Goal: Task Accomplishment & Management: Manage account settings

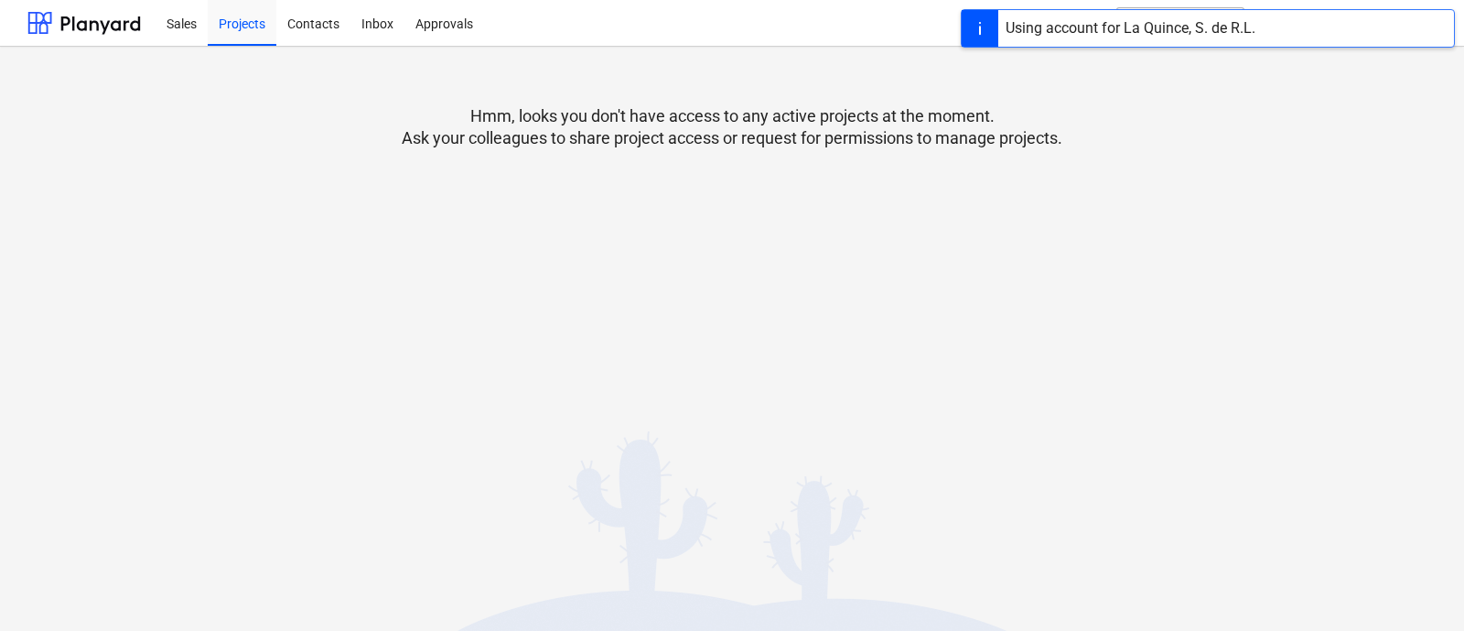
click at [1208, 159] on div at bounding box center [731, 167] width 1409 height 37
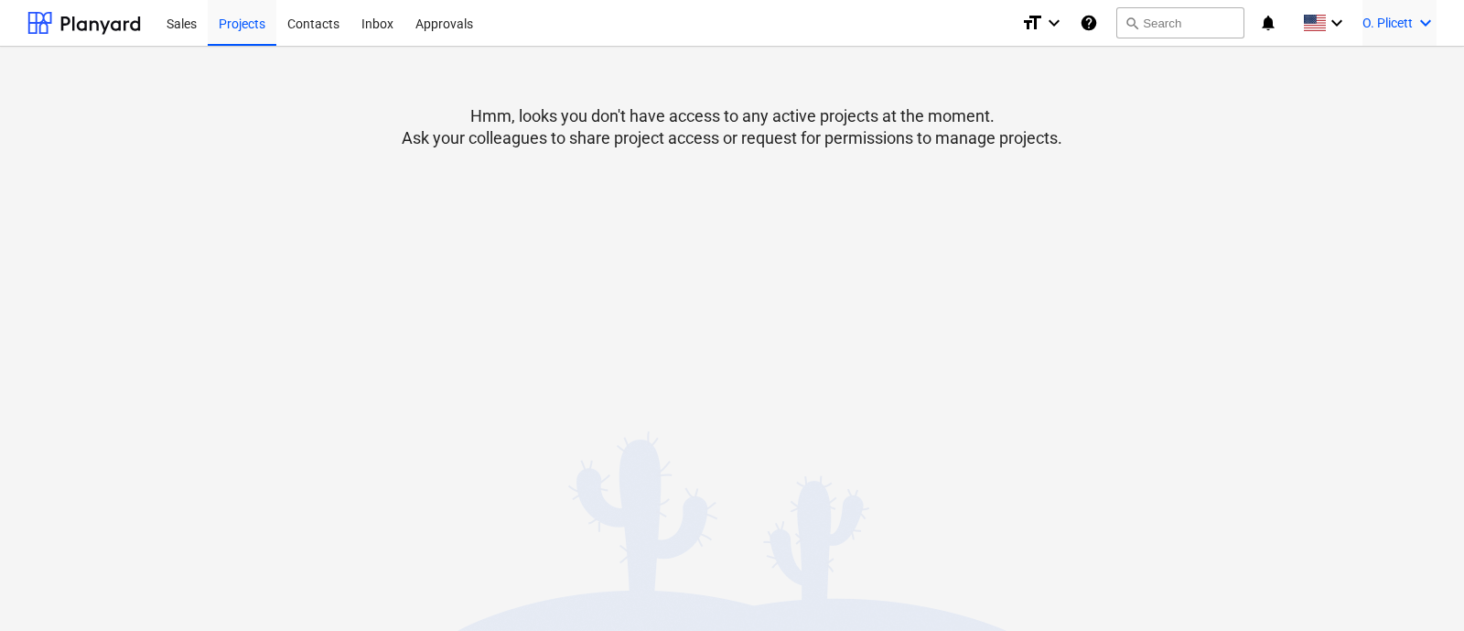
click at [1374, 32] on div "O. Plicett keyboard_arrow_down" at bounding box center [1400, 23] width 74 height 46
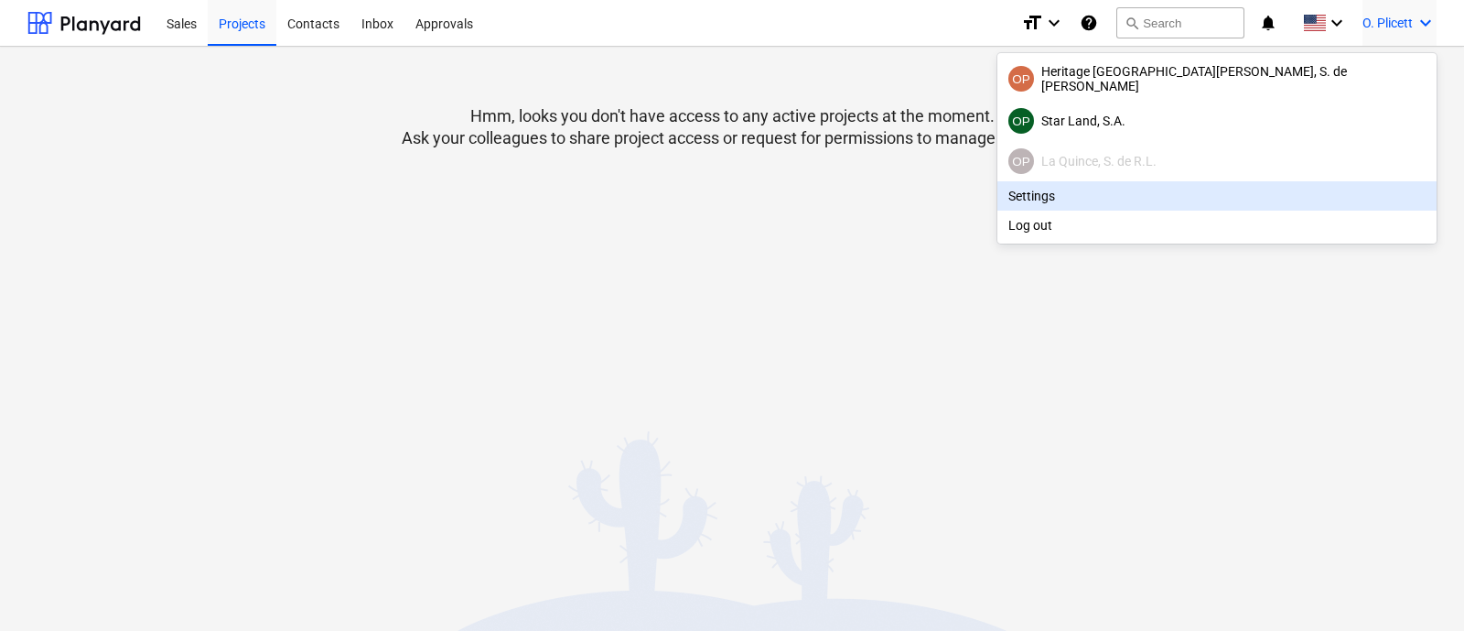
click at [1218, 194] on div "Settings" at bounding box center [1217, 195] width 439 height 29
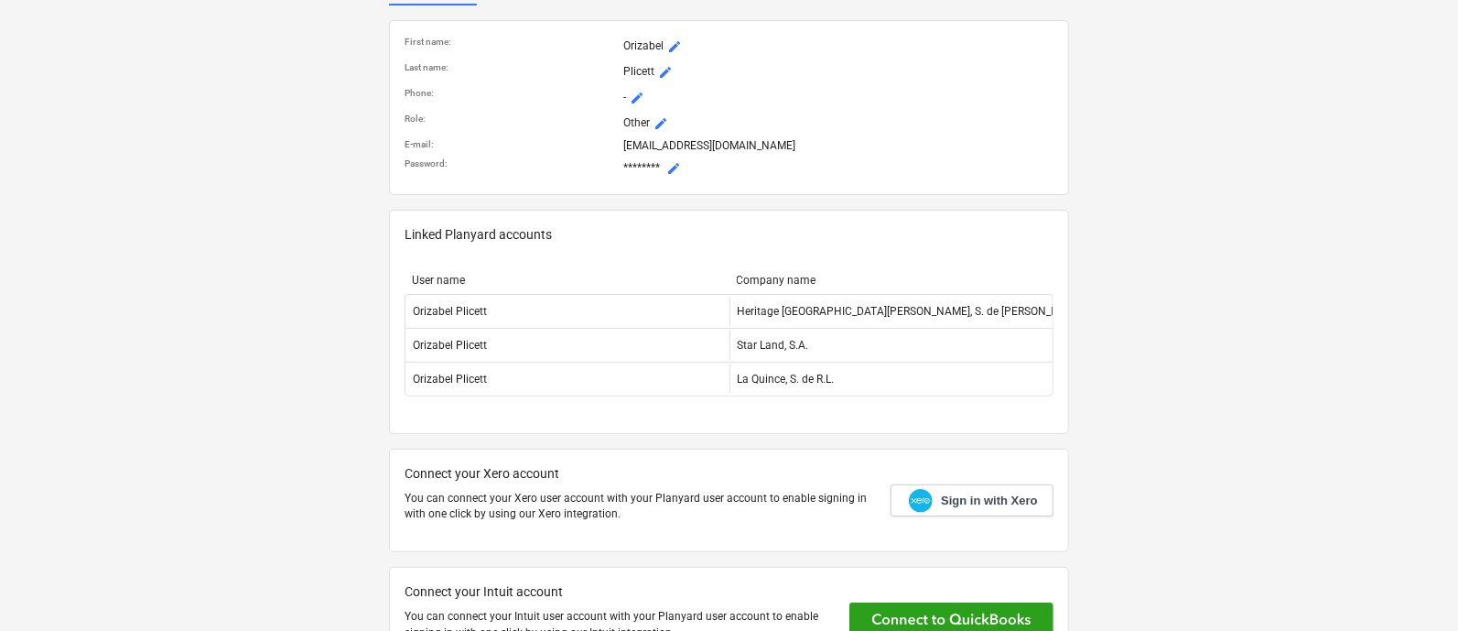
scroll to position [228, 0]
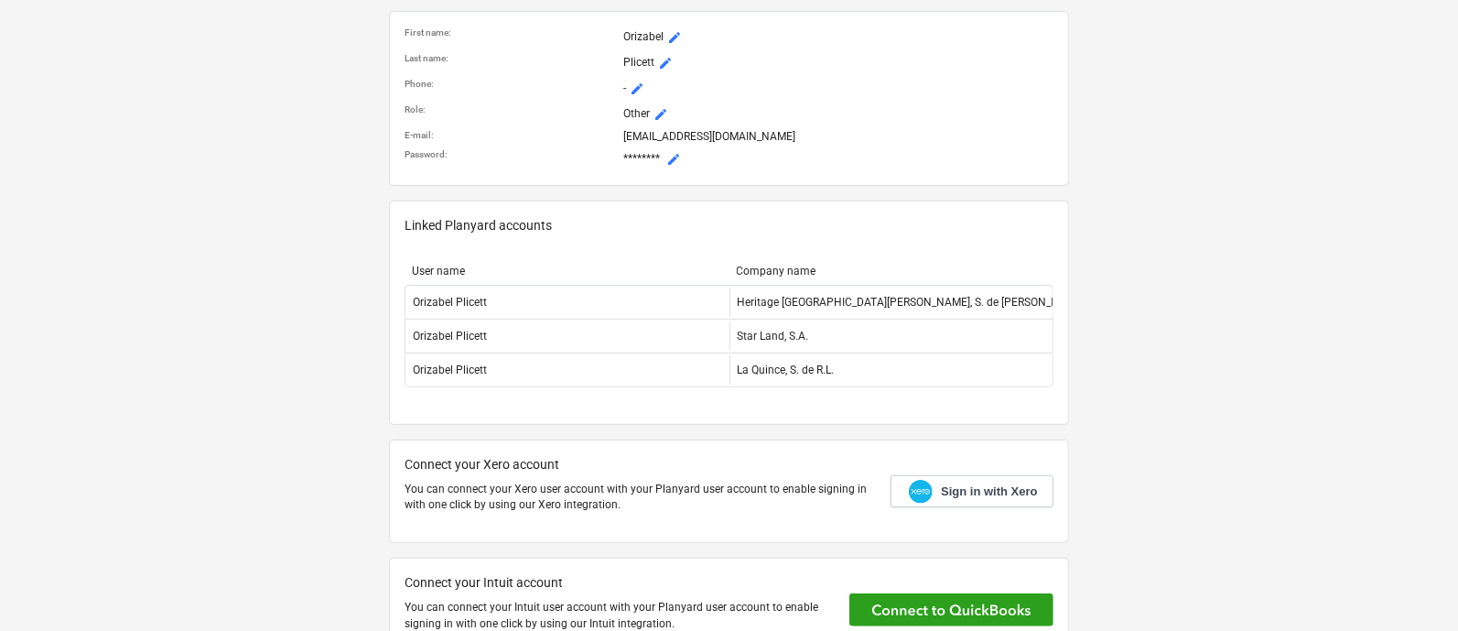
click at [675, 155] on span "mode_edit" at bounding box center [673, 159] width 15 height 15
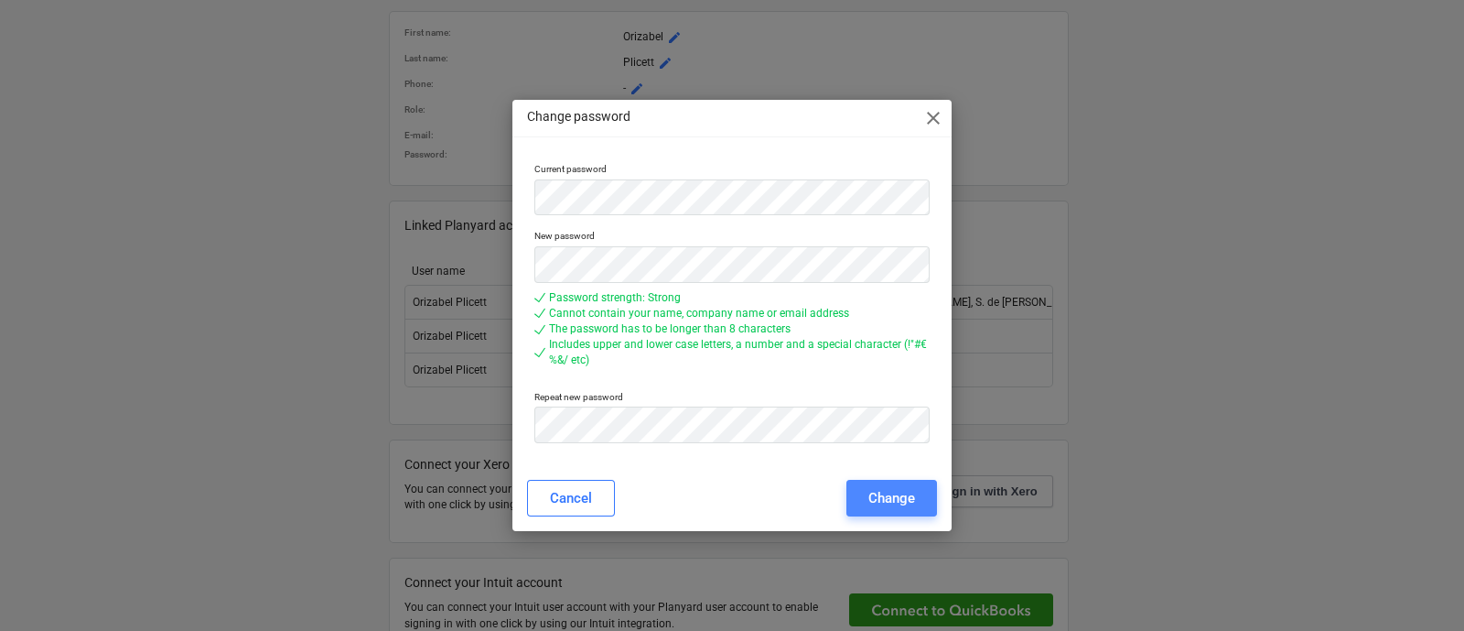
click at [900, 481] on button "Change" at bounding box center [892, 498] width 91 height 37
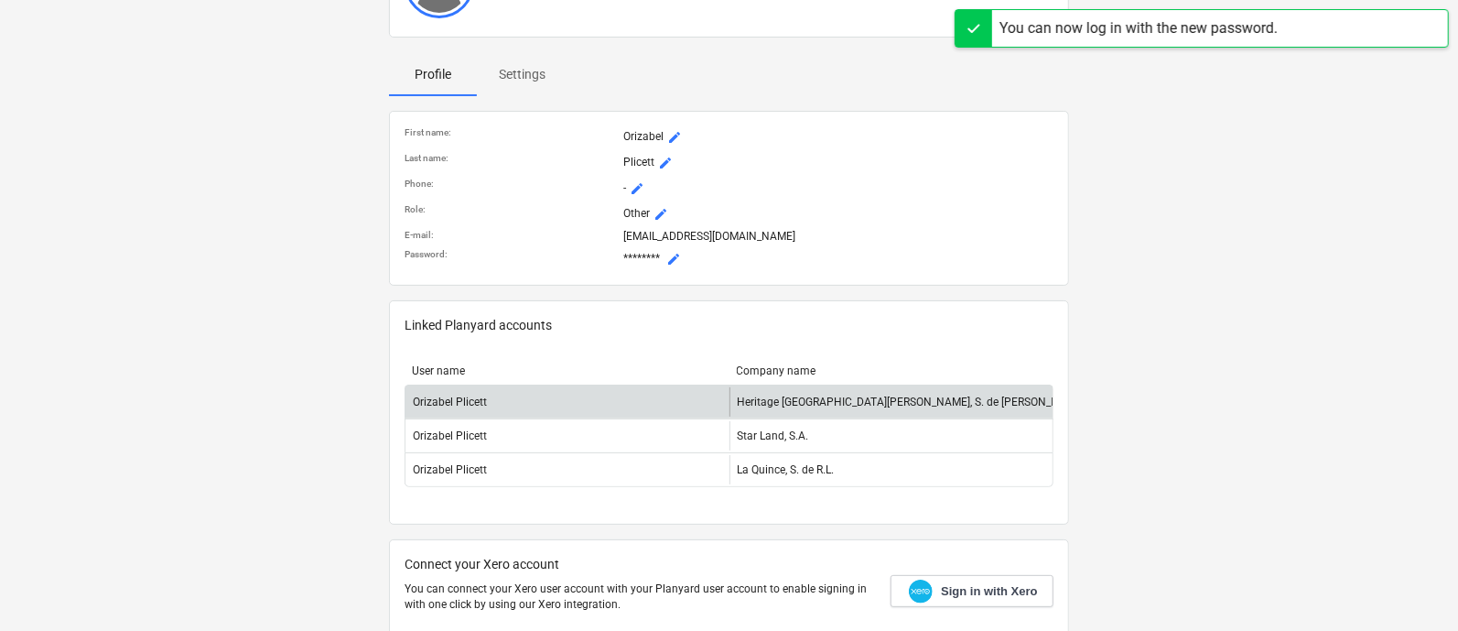
scroll to position [0, 0]
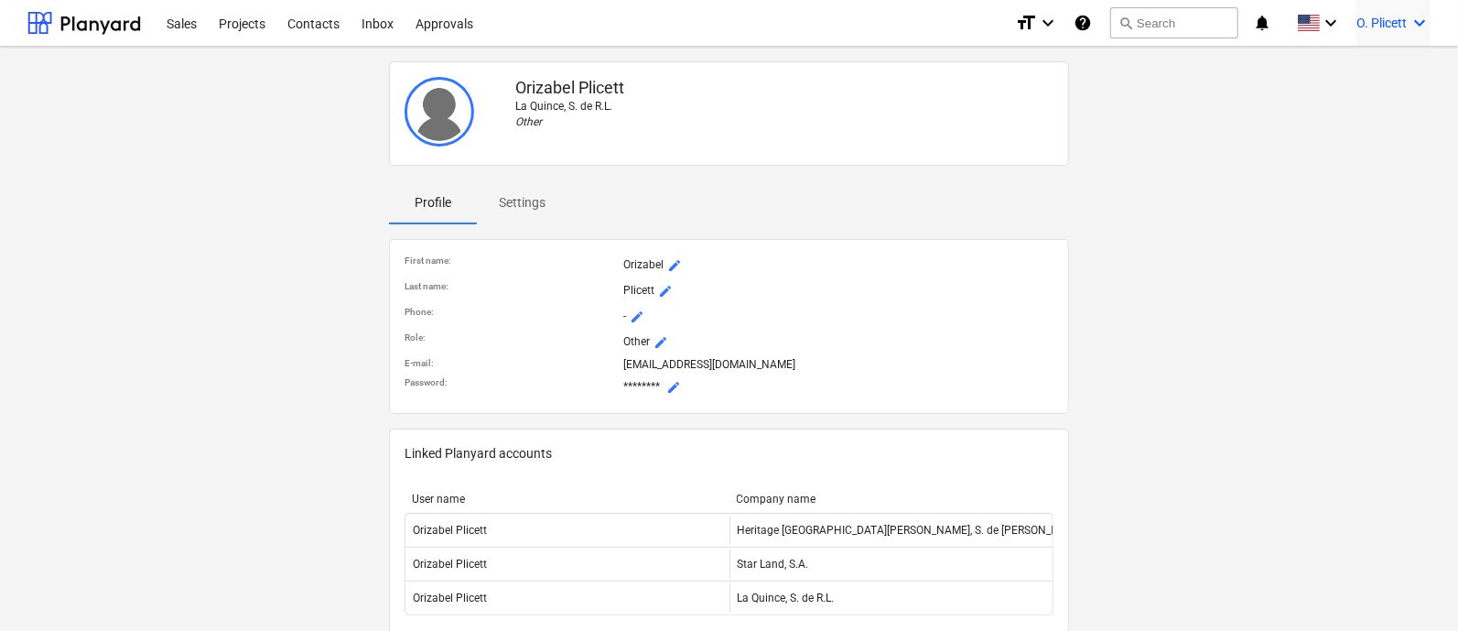
click at [1364, 27] on span "O. Plicett" at bounding box center [1381, 23] width 50 height 15
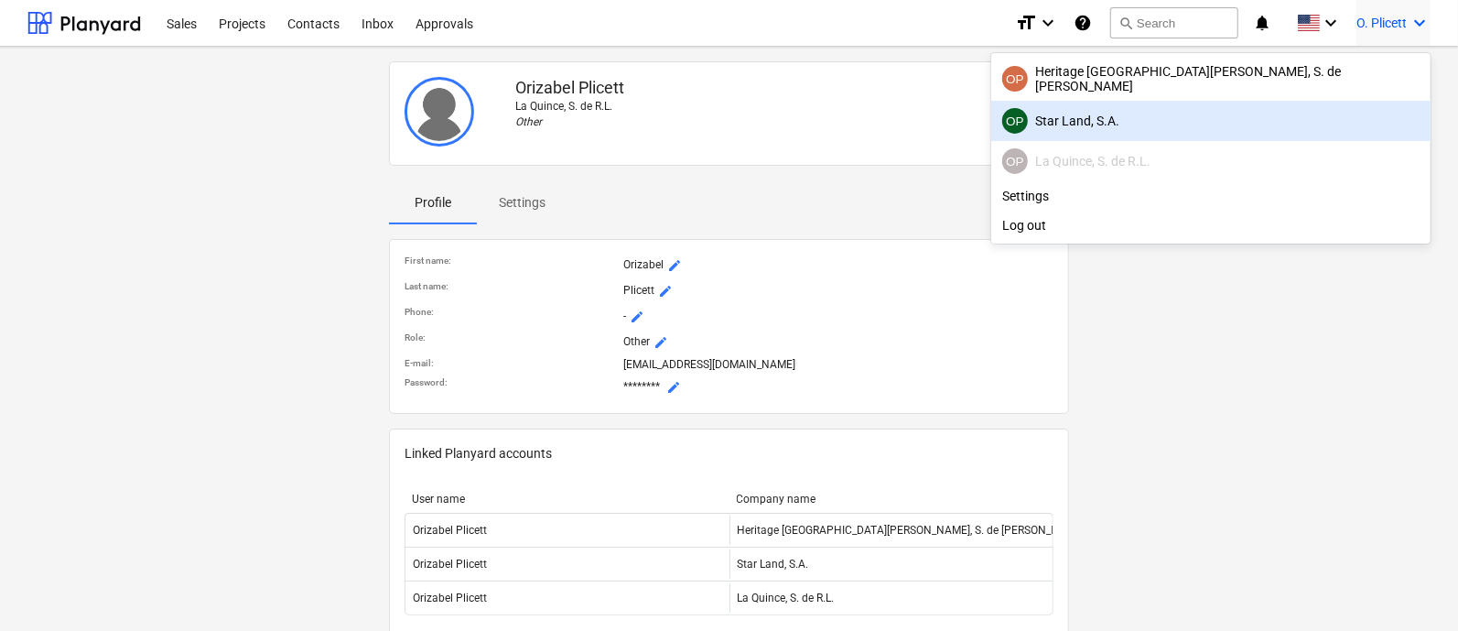
click at [1283, 114] on div "OP Star Land, S.A." at bounding box center [1210, 121] width 417 height 26
